Goal: Information Seeking & Learning: Learn about a topic

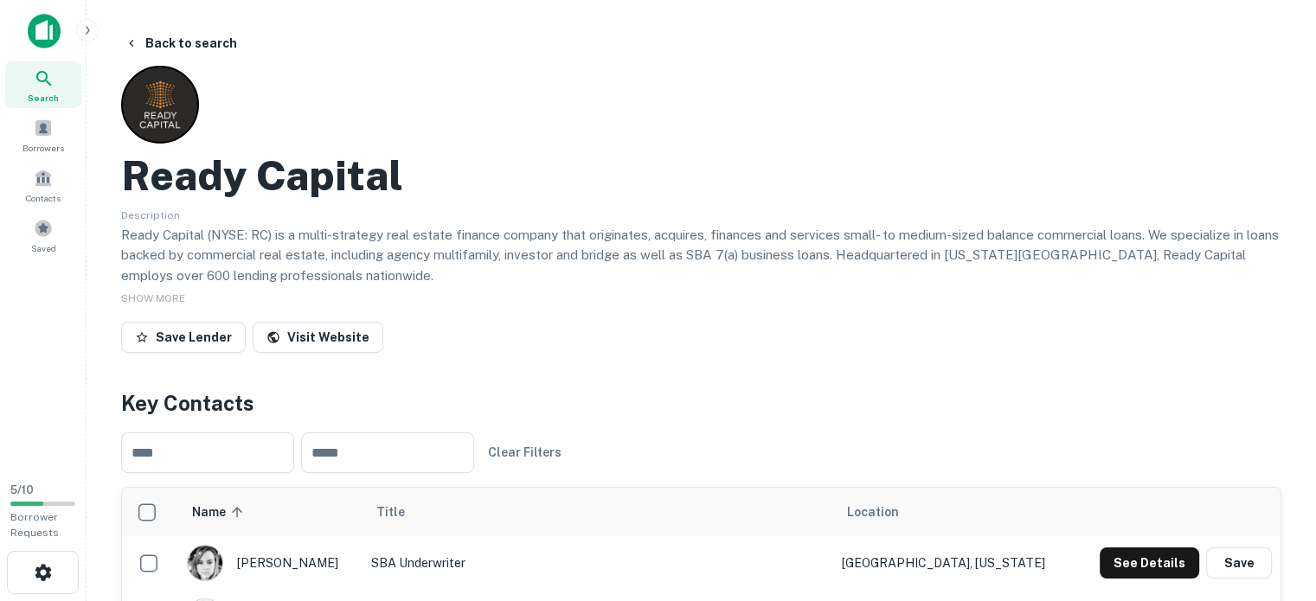
click at [45, 27] on img at bounding box center [44, 31] width 33 height 35
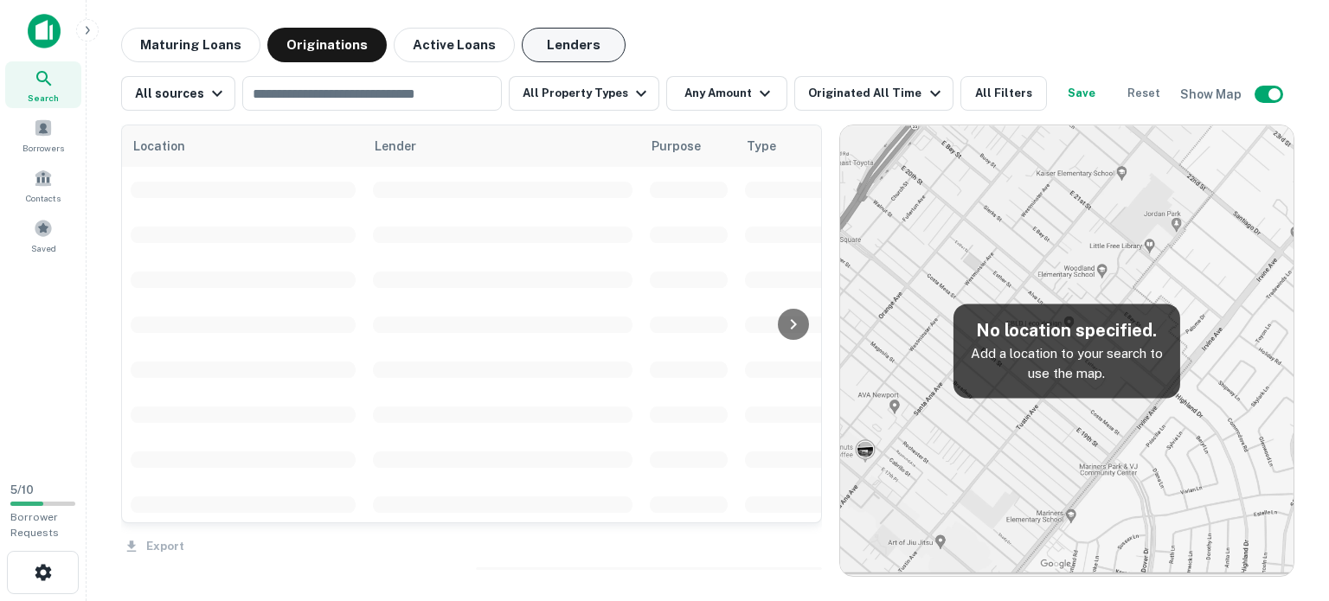
click at [566, 52] on button "Lenders" at bounding box center [574, 45] width 104 height 35
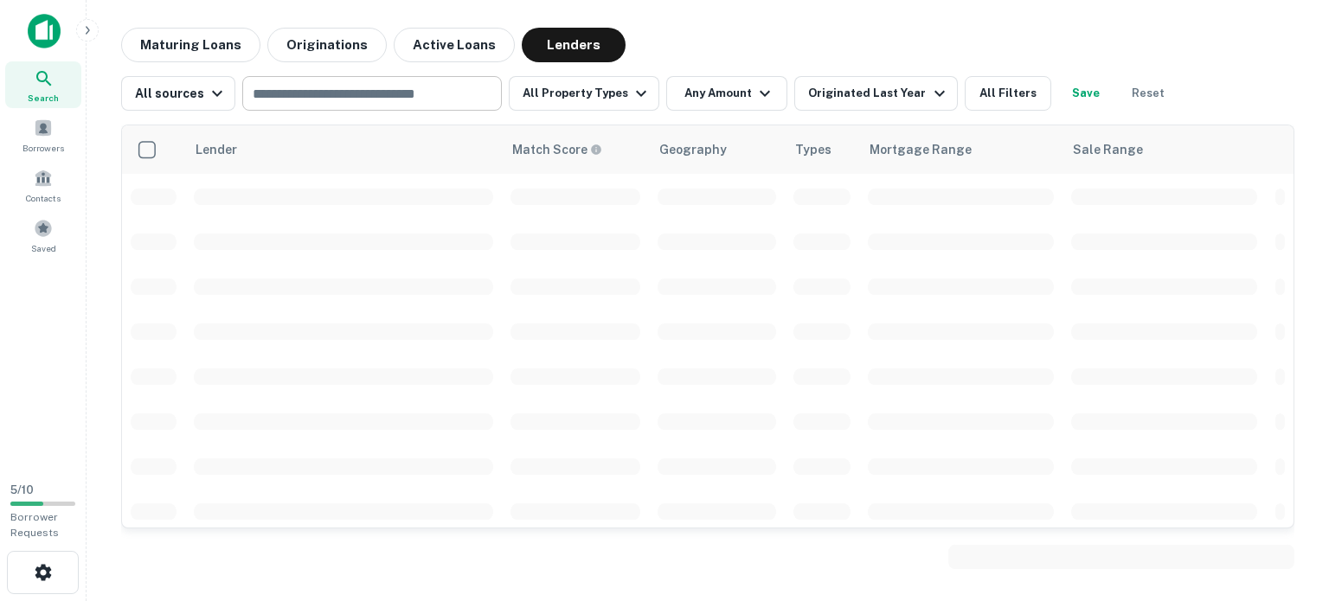
click at [457, 94] on input "text" at bounding box center [370, 93] width 247 height 24
type input "*"
type input "**********"
click at [631, 96] on icon "button" at bounding box center [641, 93] width 21 height 21
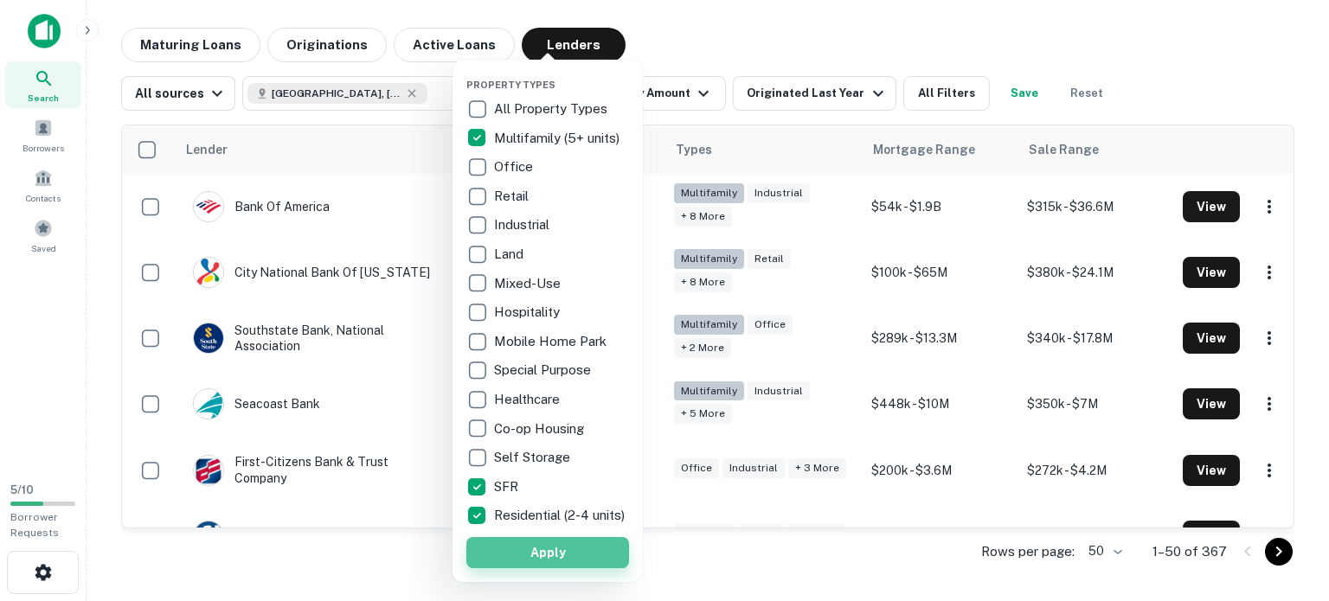
click at [573, 569] on button "Apply" at bounding box center [547, 552] width 163 height 31
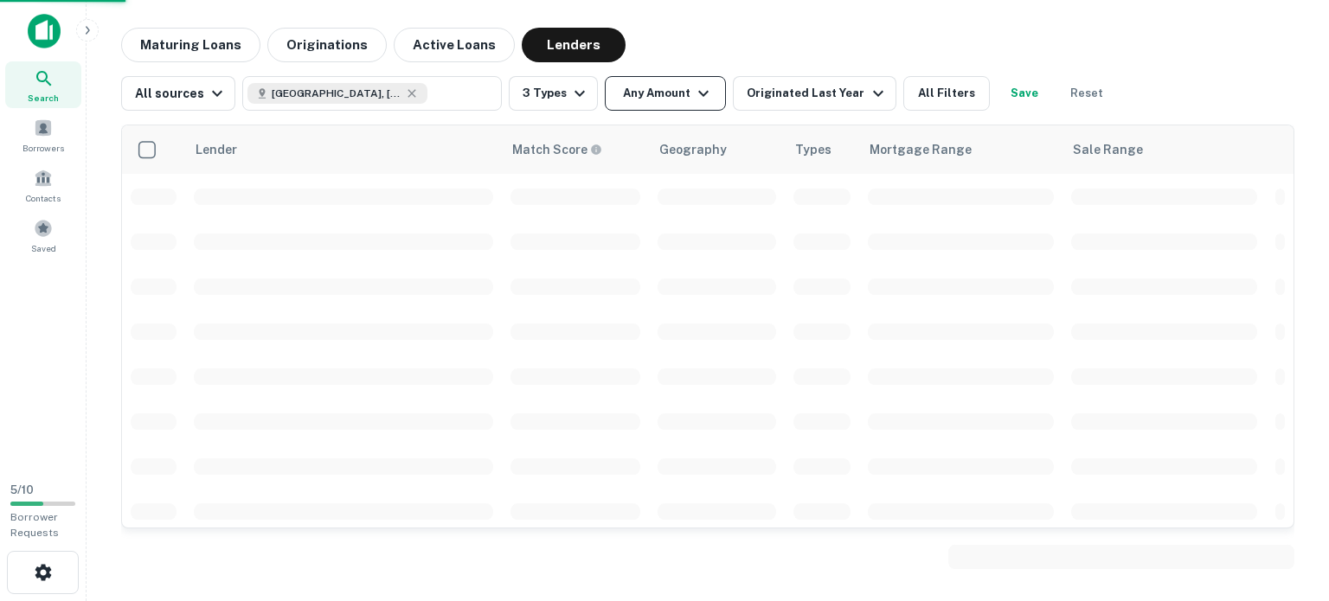
click at [680, 93] on button "Any Amount" at bounding box center [665, 93] width 121 height 35
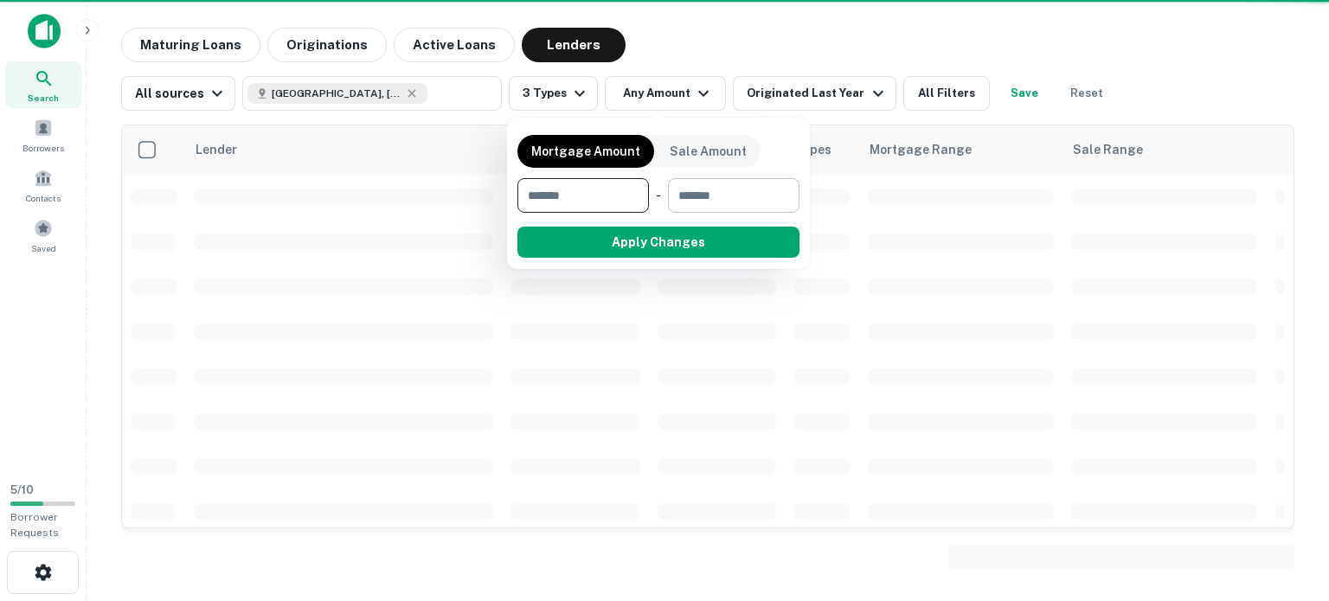
click at [713, 202] on input "number" at bounding box center [727, 195] width 119 height 35
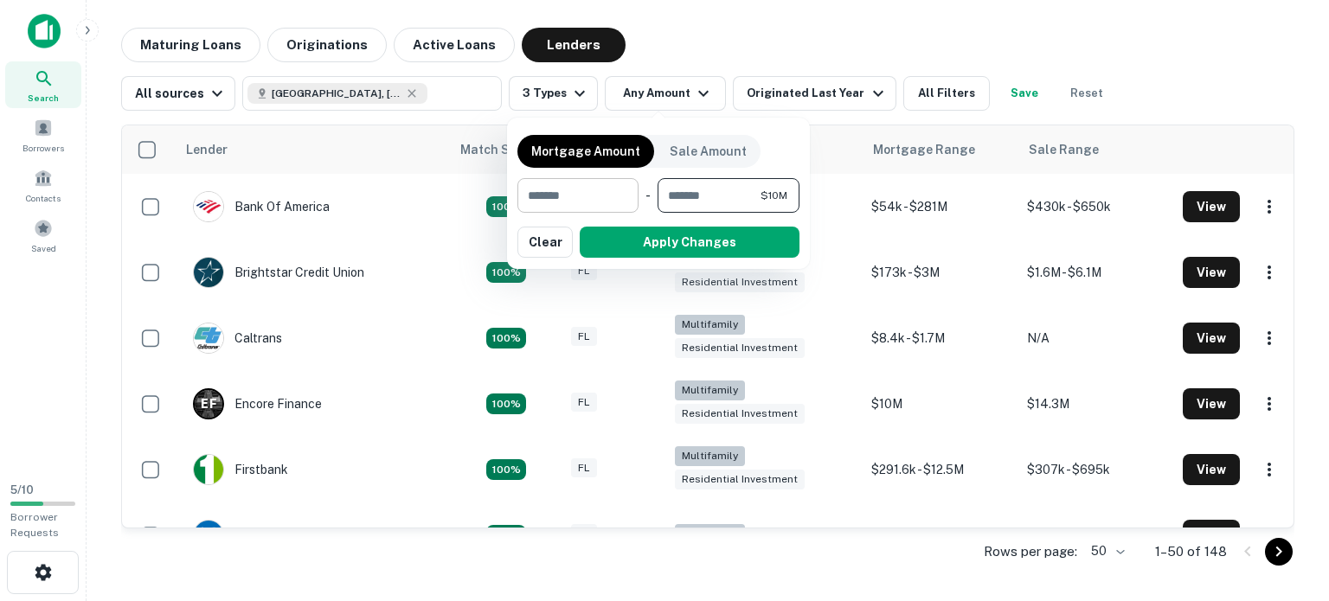
type input "********"
click at [562, 202] on input "number" at bounding box center [571, 195] width 109 height 35
type input "*******"
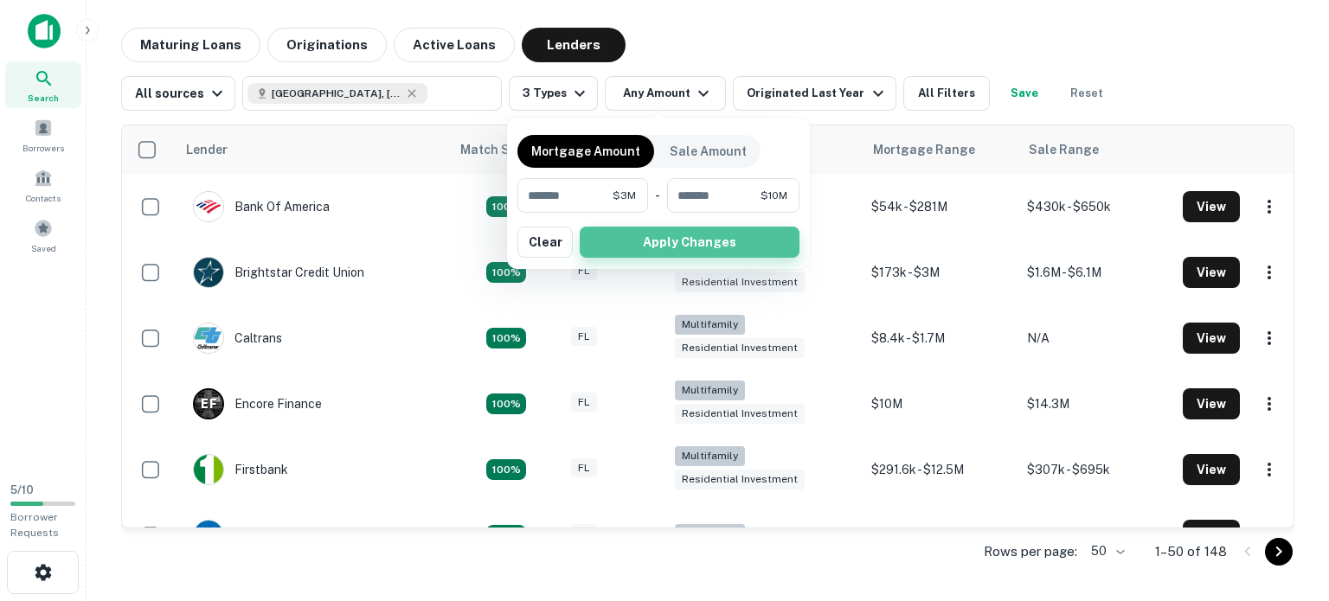
click at [661, 244] on button "Apply Changes" at bounding box center [690, 242] width 220 height 31
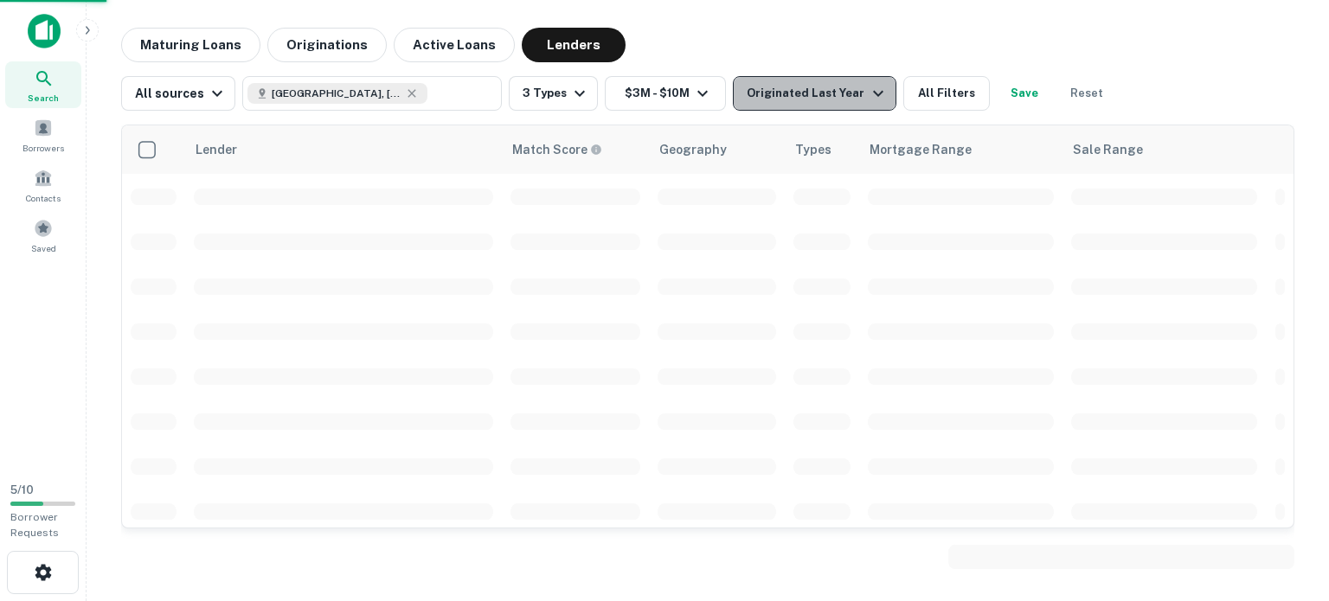
click at [868, 93] on icon "button" at bounding box center [878, 93] width 21 height 21
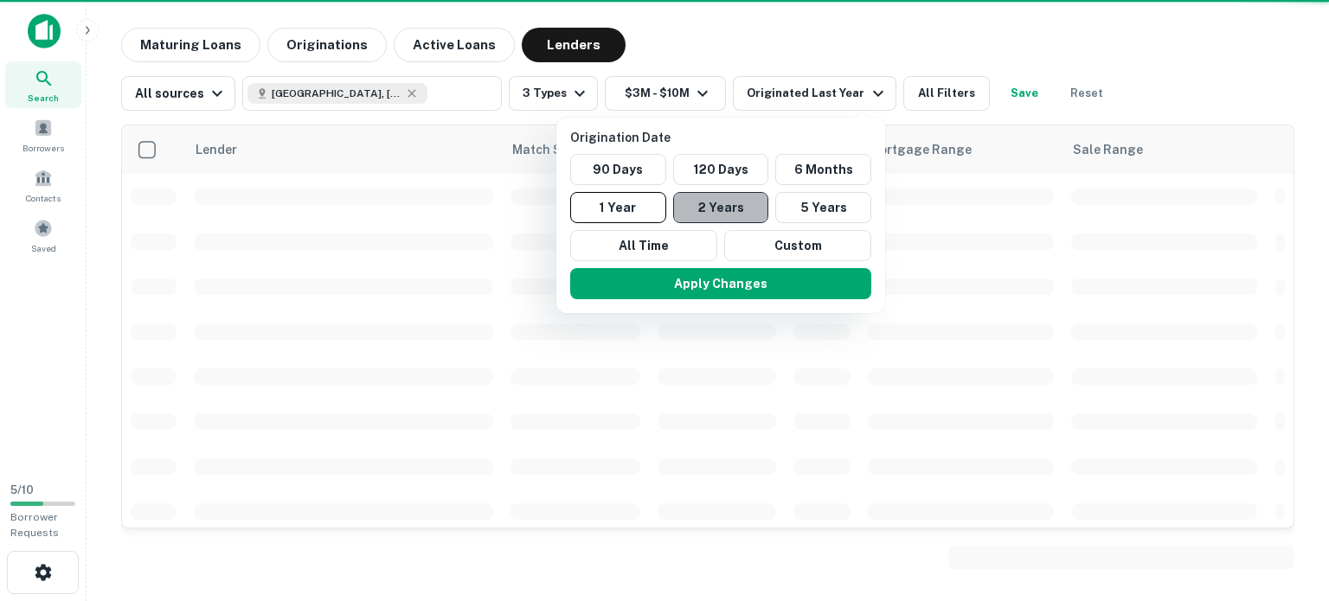
click at [750, 200] on button "2 Years" at bounding box center [721, 207] width 96 height 31
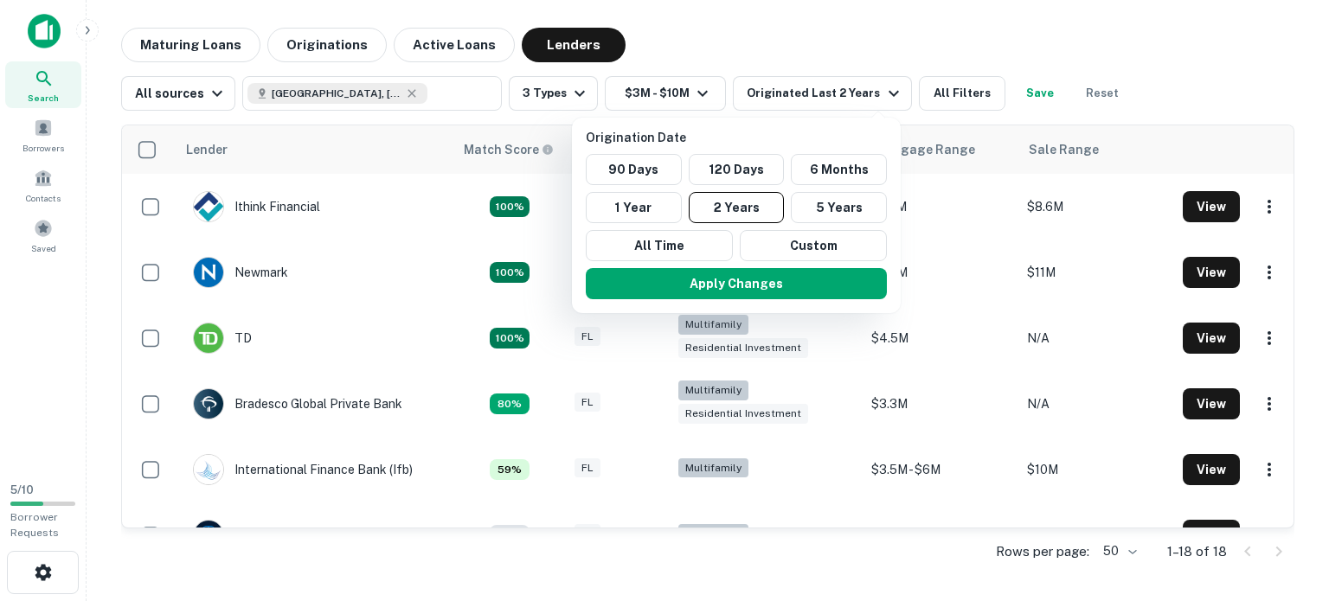
click at [951, 94] on div at bounding box center [664, 300] width 1329 height 601
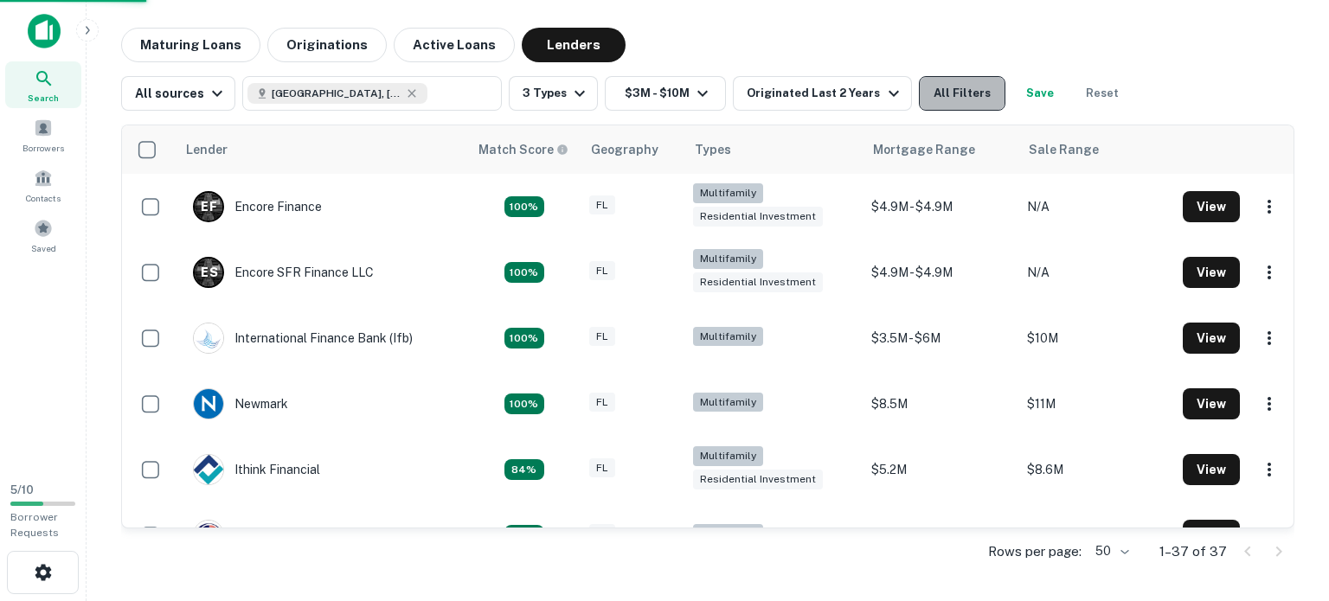
click at [951, 95] on button "All Filters" at bounding box center [962, 93] width 87 height 35
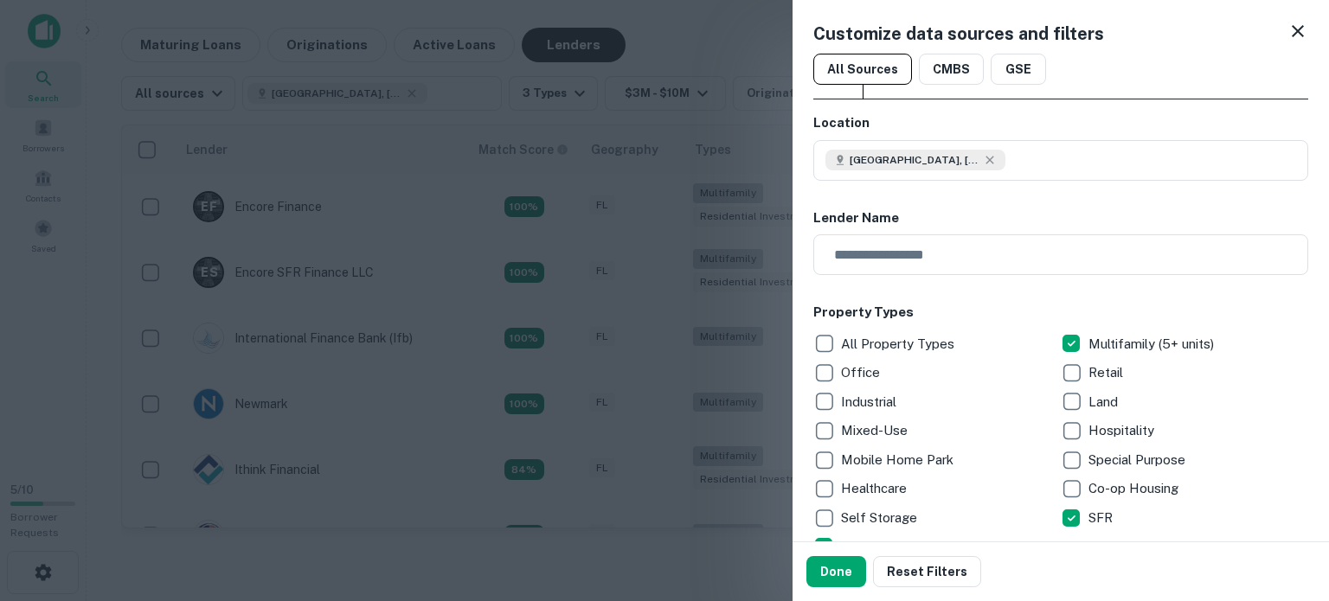
scroll to position [225, 0]
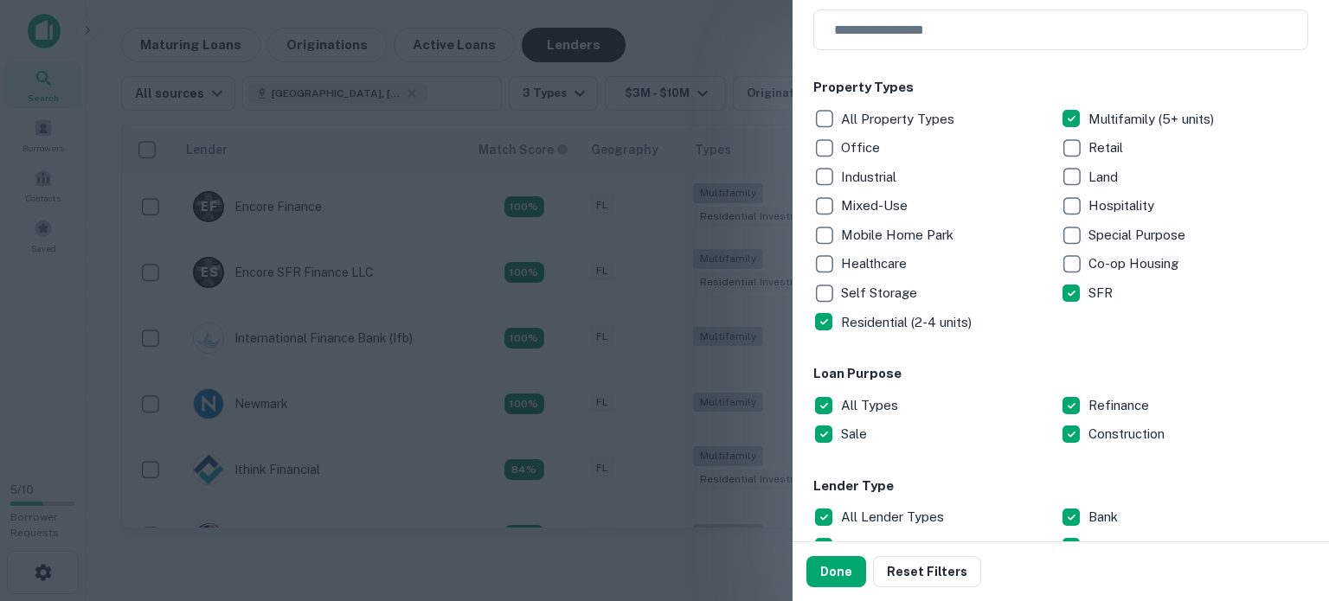
click at [888, 405] on p "All Types" at bounding box center [871, 405] width 61 height 21
click at [832, 567] on button "Done" at bounding box center [836, 571] width 60 height 31
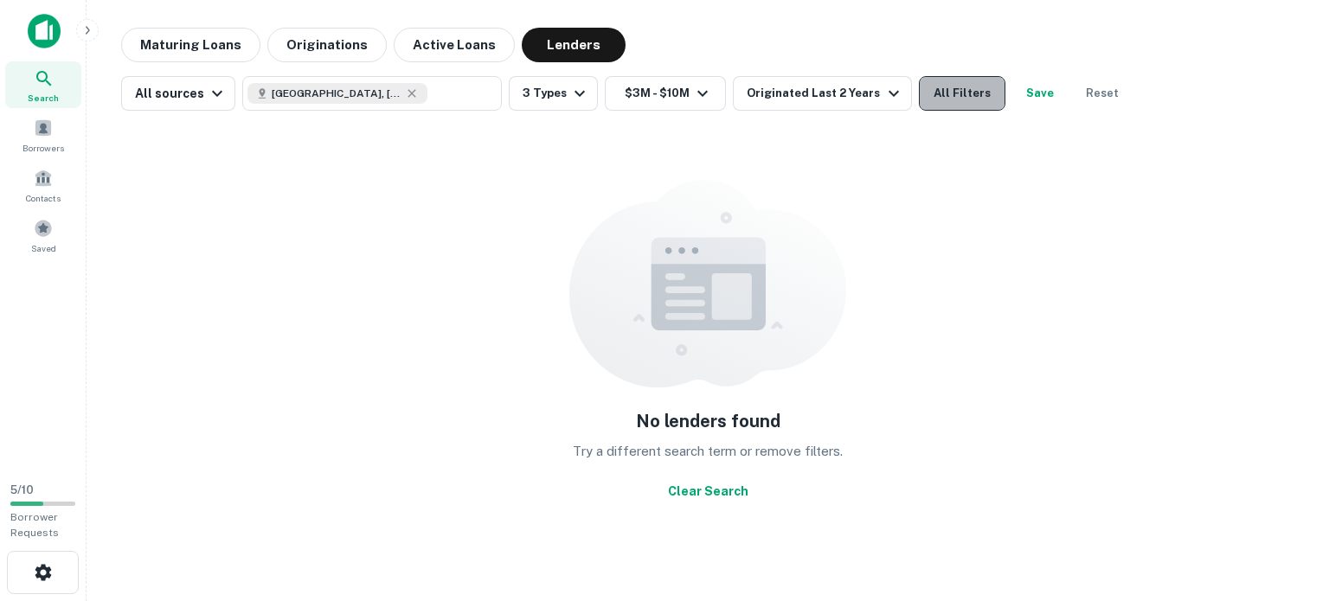
click at [951, 86] on button "All Filters" at bounding box center [962, 93] width 87 height 35
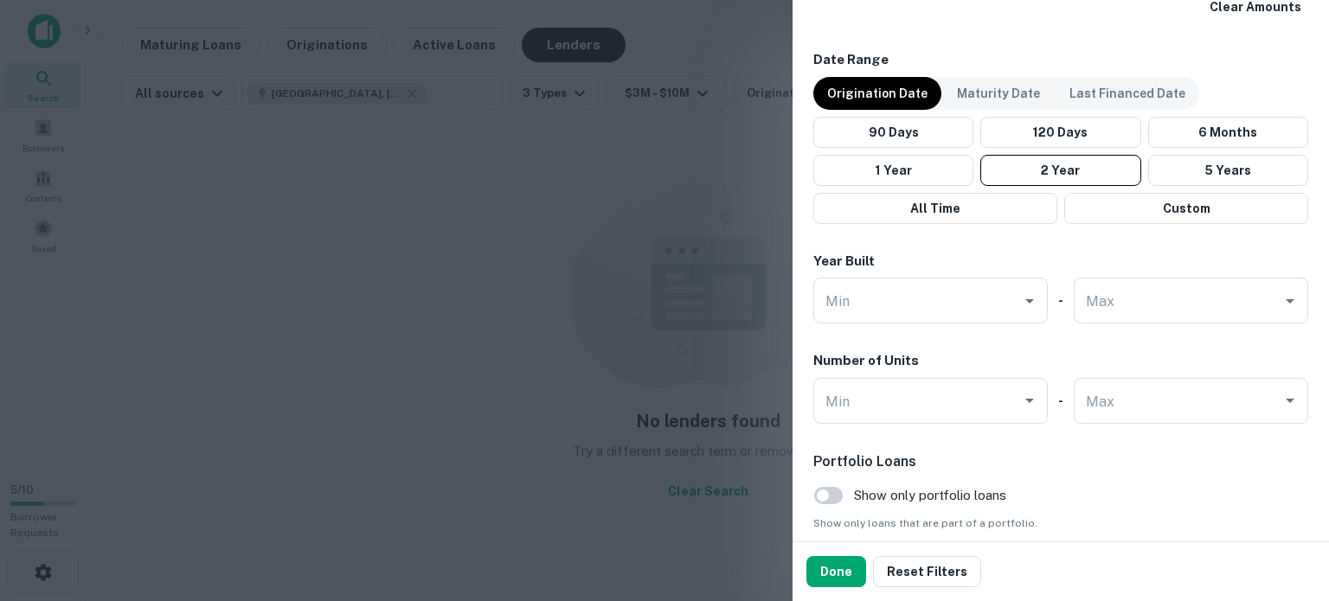
scroll to position [1091, 0]
